Goal: Navigation & Orientation: Understand site structure

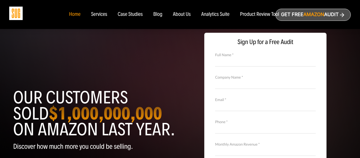
click at [103, 15] on div "Services" at bounding box center [99, 15] width 16 height 6
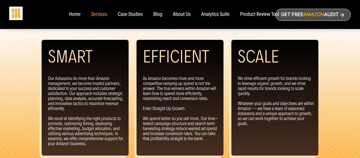
scroll to position [531, 0]
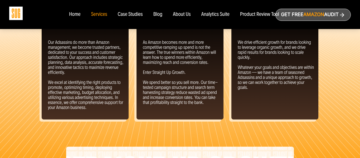
click at [180, 14] on div "About Us" at bounding box center [182, 15] width 18 height 6
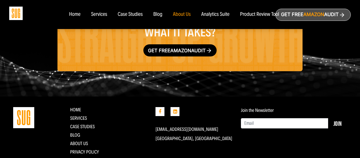
scroll to position [927, 0]
